Goal: Task Accomplishment & Management: Use online tool/utility

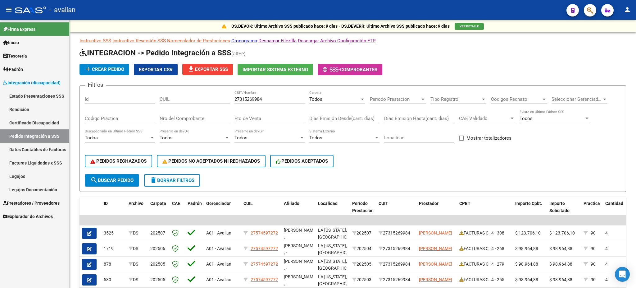
scroll to position [41, 0]
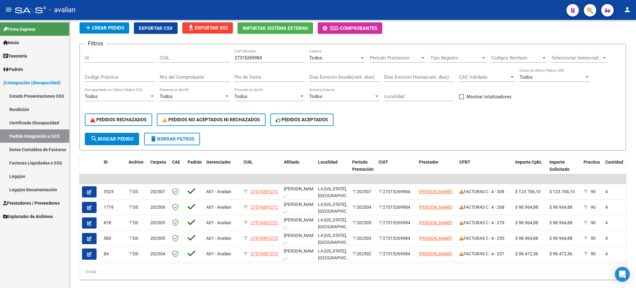
click at [21, 176] on link "Legajos" at bounding box center [34, 175] width 69 height 13
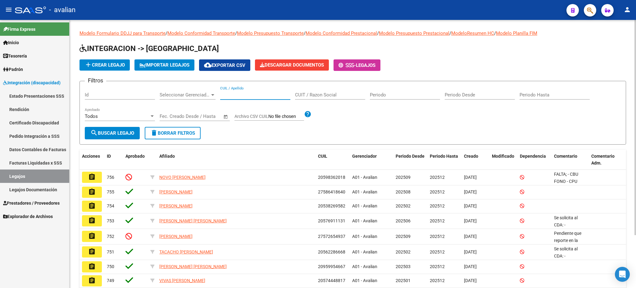
drag, startPoint x: 246, startPoint y: 92, endPoint x: 249, endPoint y: 88, distance: 5.7
click at [246, 92] on input "CUIL / Apellido" at bounding box center [255, 95] width 70 height 6
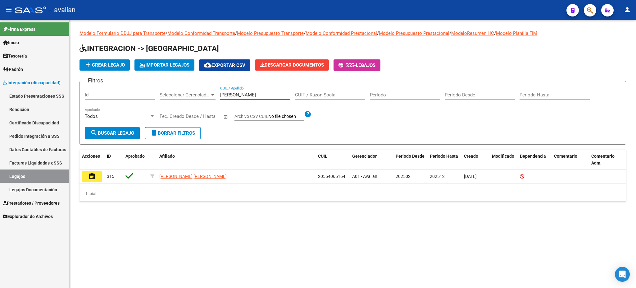
type input "[PERSON_NAME]"
click at [16, 81] on span "Integración (discapacidad)" at bounding box center [31, 82] width 57 height 7
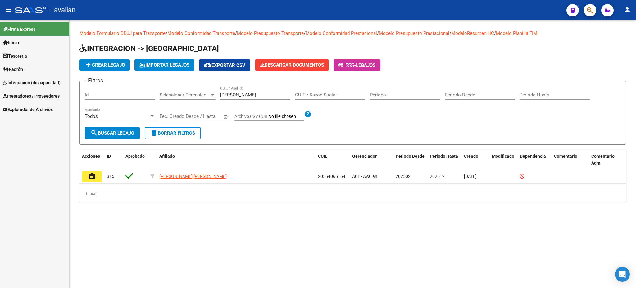
click at [23, 91] on link "Prestadores / Proveedores" at bounding box center [34, 95] width 69 height 13
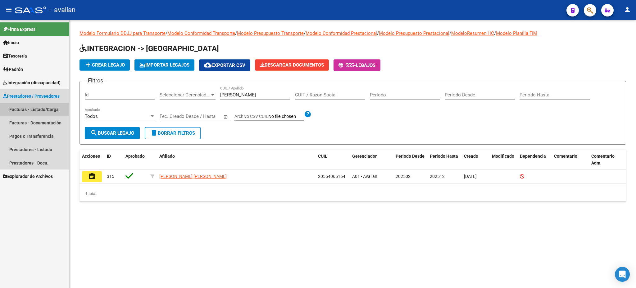
click at [24, 111] on link "Facturas - Listado/Carga" at bounding box center [34, 109] width 69 height 13
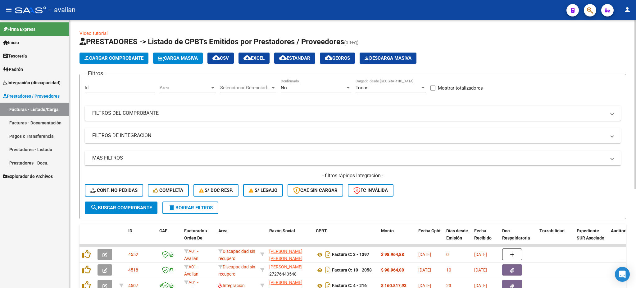
click at [178, 59] on span "Carga Masiva" at bounding box center [178, 58] width 40 height 6
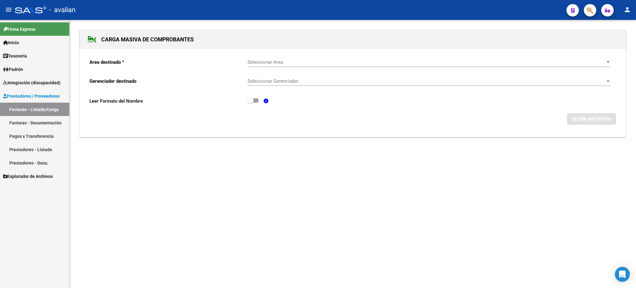
click at [281, 62] on span "Seleccionar Area" at bounding box center [427, 62] width 358 height 6
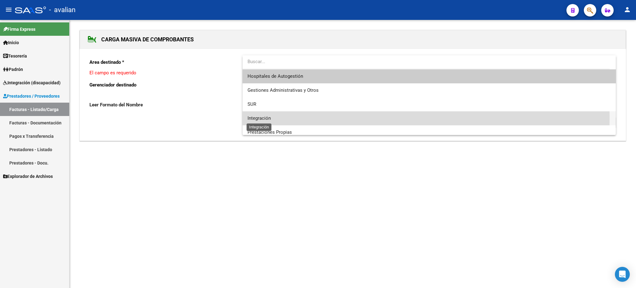
click at [270, 117] on span "Integración" at bounding box center [259, 118] width 23 height 6
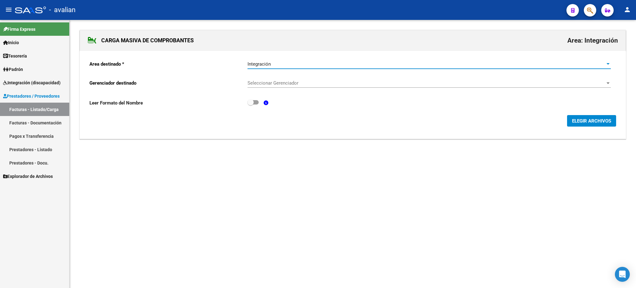
click at [305, 84] on span "Seleccionar Gerenciador" at bounding box center [427, 83] width 358 height 6
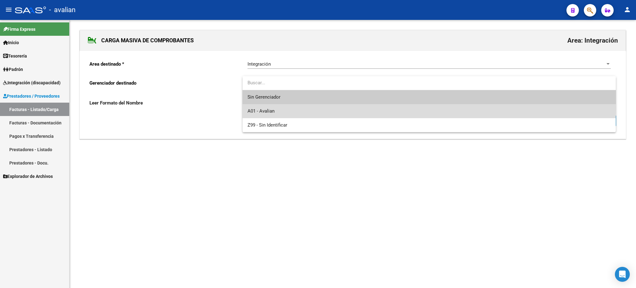
click at [282, 108] on span "A01 - Avalian" at bounding box center [430, 111] width 364 height 14
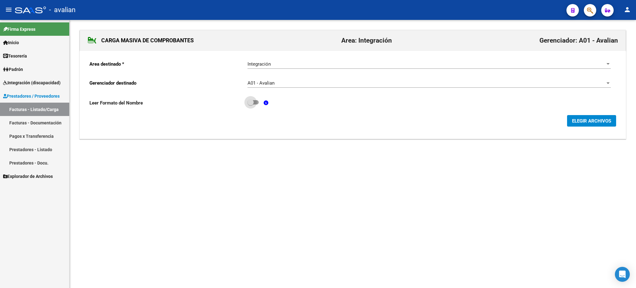
click at [255, 103] on span at bounding box center [253, 102] width 11 height 4
click at [251, 104] on input "checkbox" at bounding box center [250, 104] width 0 height 0
checkbox input "true"
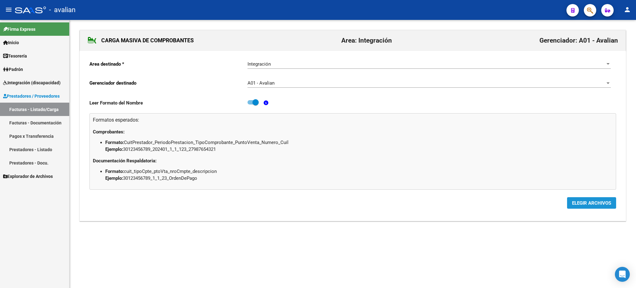
click at [585, 203] on span "ELEGIR ARCHIVOS" at bounding box center [591, 203] width 39 height 6
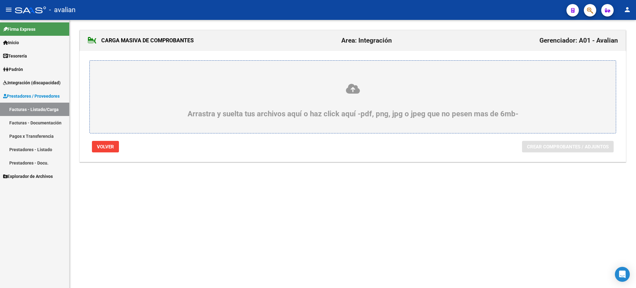
click at [355, 89] on icon at bounding box center [353, 88] width 497 height 11
click at [0, 0] on input "Arrastra y suelta tus archivos aquí o haz click aquí -pdf, png, jpg o jpeg que …" at bounding box center [0, 0] width 0 height 0
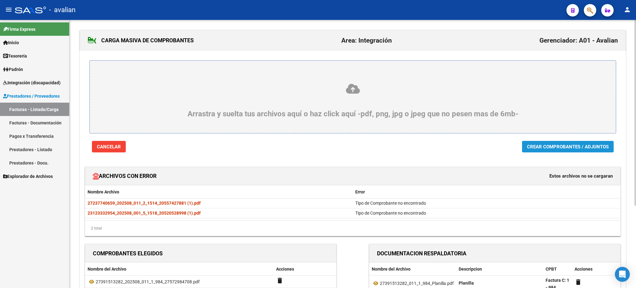
click at [570, 148] on span "Crear Comprobantes / Adjuntos" at bounding box center [568, 147] width 82 height 6
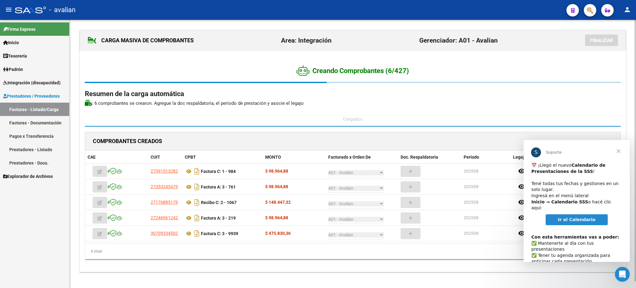
click at [576, 217] on span "Ir al Calendario" at bounding box center [577, 219] width 38 height 5
click at [621, 151] on span "Cerrar" at bounding box center [619, 151] width 22 height 22
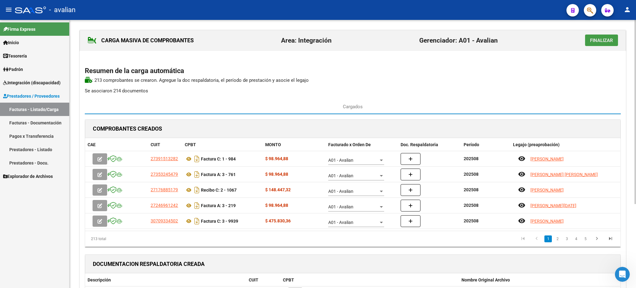
click at [598, 39] on span "Finalizar" at bounding box center [601, 41] width 23 height 6
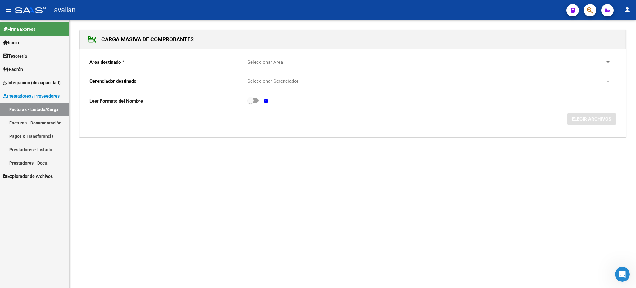
click at [31, 95] on span "Prestadores / Proveedores" at bounding box center [31, 96] width 57 height 7
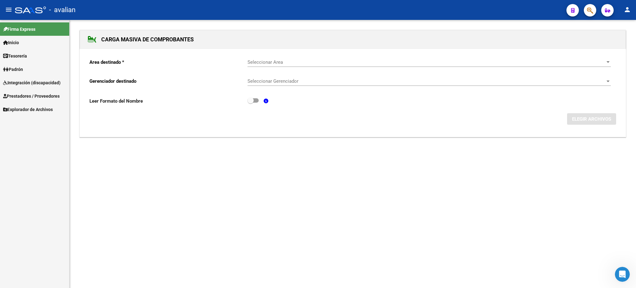
click at [27, 95] on span "Prestadores / Proveedores" at bounding box center [31, 96] width 57 height 7
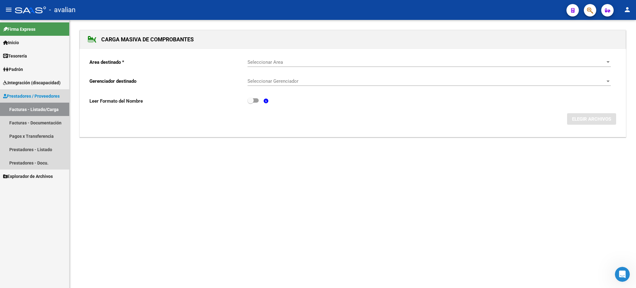
click at [27, 106] on link "Facturas - Listado/Carga" at bounding box center [34, 109] width 69 height 13
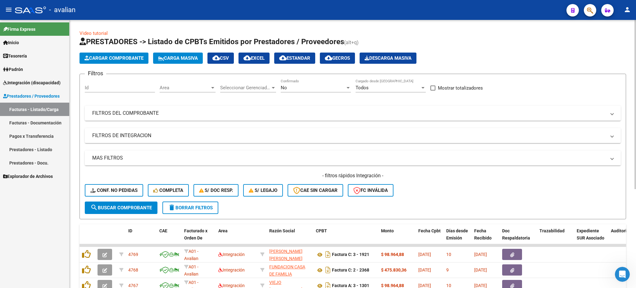
click at [172, 56] on span "Carga Masiva" at bounding box center [178, 58] width 40 height 6
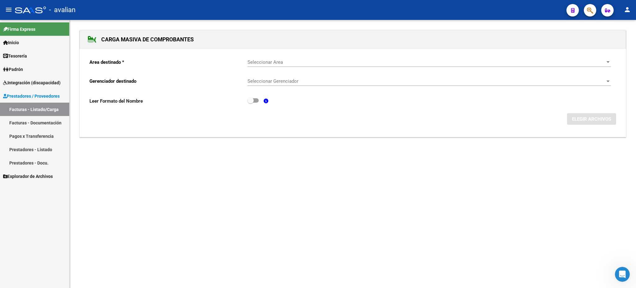
click at [270, 63] on span "Seleccionar Area" at bounding box center [427, 62] width 358 height 6
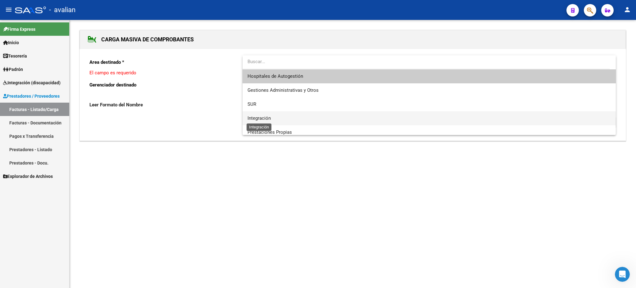
click at [262, 117] on span "Integración" at bounding box center [259, 118] width 23 height 6
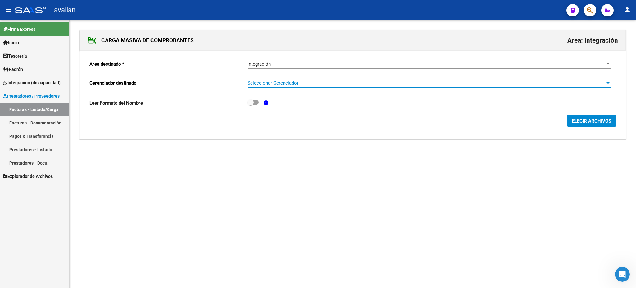
click at [286, 80] on span "Seleccionar Gerenciador" at bounding box center [427, 83] width 358 height 6
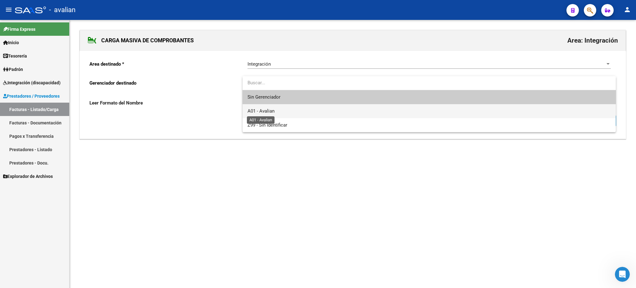
click at [271, 111] on span "A01 - Avalian" at bounding box center [261, 111] width 27 height 6
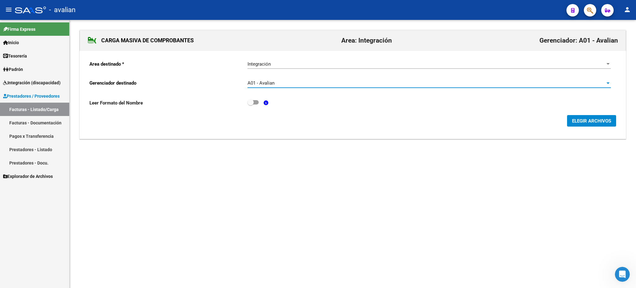
click at [253, 102] on span at bounding box center [251, 102] width 6 height 6
click at [251, 104] on input "checkbox" at bounding box center [250, 104] width 0 height 0
checkbox input "true"
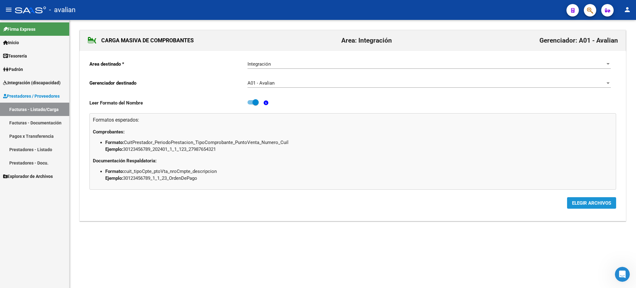
click at [595, 203] on span "ELEGIR ARCHIVOS" at bounding box center [591, 203] width 39 height 6
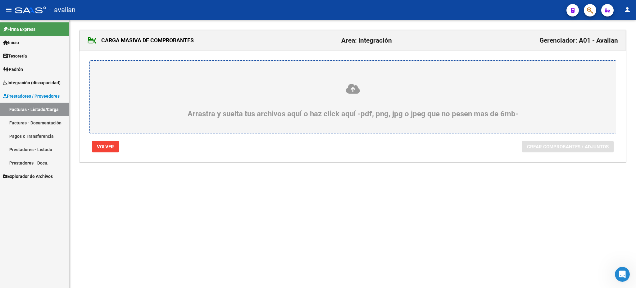
click at [362, 91] on icon at bounding box center [353, 88] width 497 height 11
click at [0, 0] on input "Arrastra y suelta tus archivos aquí o haz click aquí -pdf, png, jpg o jpeg que …" at bounding box center [0, 0] width 0 height 0
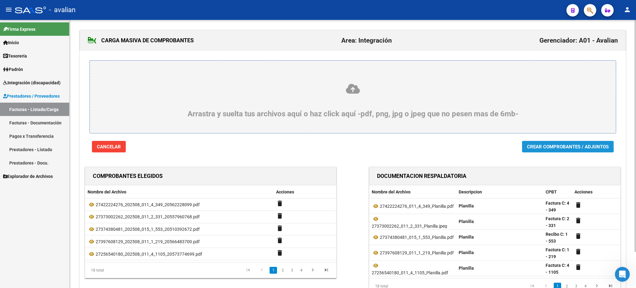
click at [554, 142] on button "Crear Comprobantes / Adjuntos" at bounding box center [568, 146] width 92 height 11
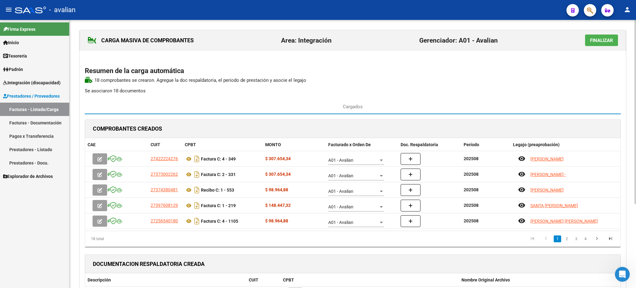
click at [595, 36] on button "Finalizar" at bounding box center [602, 39] width 33 height 11
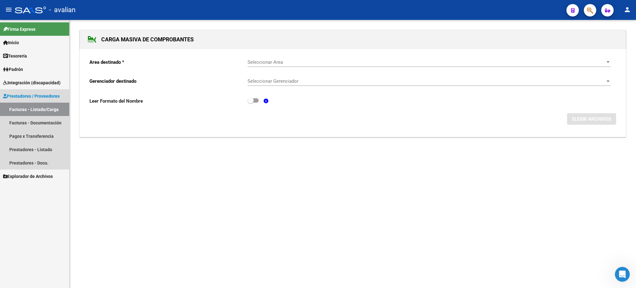
click at [16, 95] on span "Prestadores / Proveedores" at bounding box center [31, 96] width 57 height 7
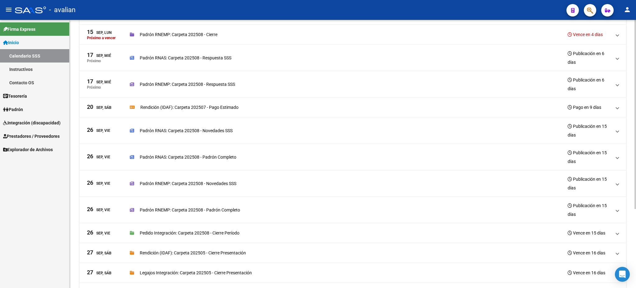
scroll to position [112, 0]
